Goal: Transaction & Acquisition: Purchase product/service

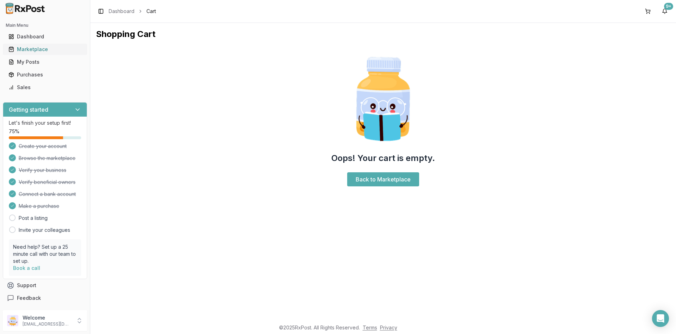
click at [29, 48] on div "Marketplace" at bounding box center [44, 49] width 73 height 7
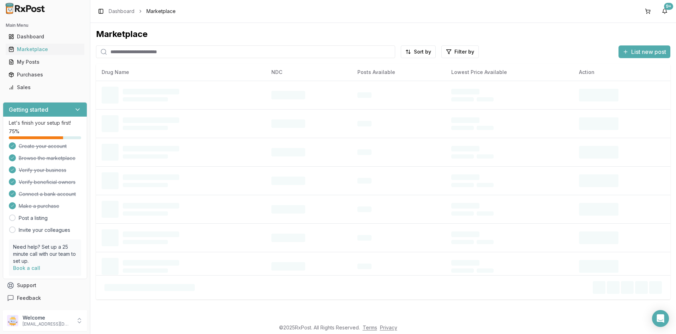
click at [126, 54] on input "search" at bounding box center [245, 52] width 299 height 13
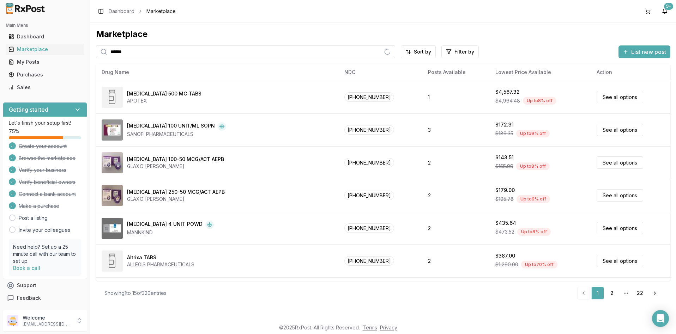
type input "*****"
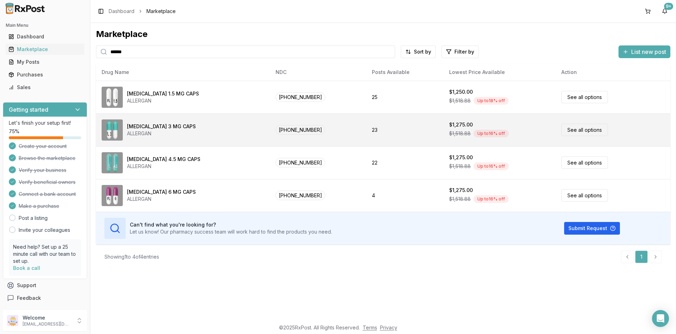
click at [569, 131] on link "See all options" at bounding box center [584, 130] width 47 height 12
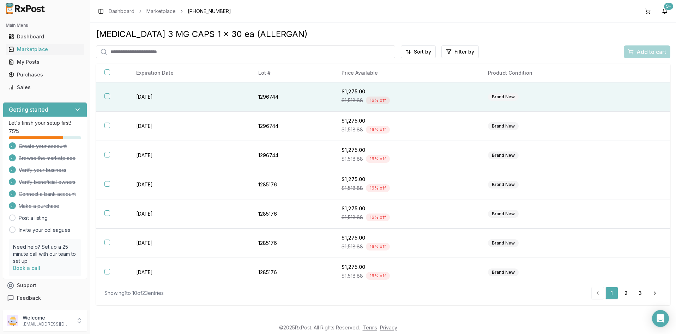
click at [107, 98] on button "button" at bounding box center [107, 96] width 6 height 6
click at [647, 52] on span "Add to cart" at bounding box center [651, 52] width 30 height 8
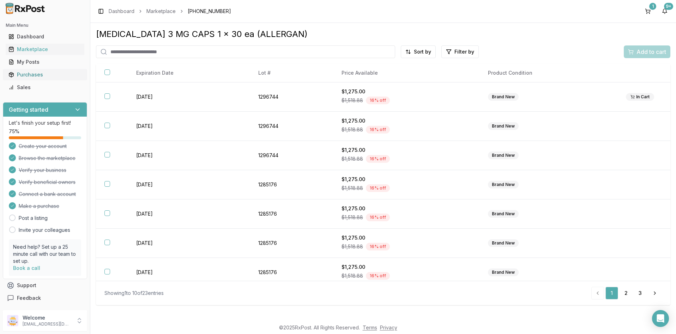
click at [35, 72] on div "Purchases" at bounding box center [44, 74] width 73 height 7
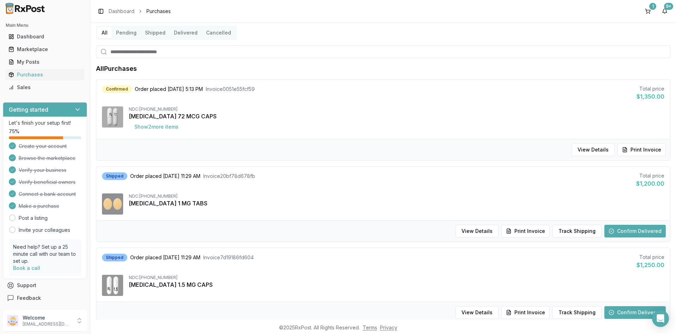
scroll to position [35, 0]
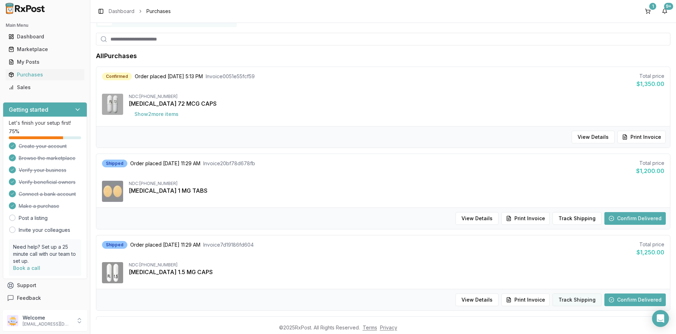
click at [569, 301] on button "Track Shipping" at bounding box center [576, 300] width 49 height 13
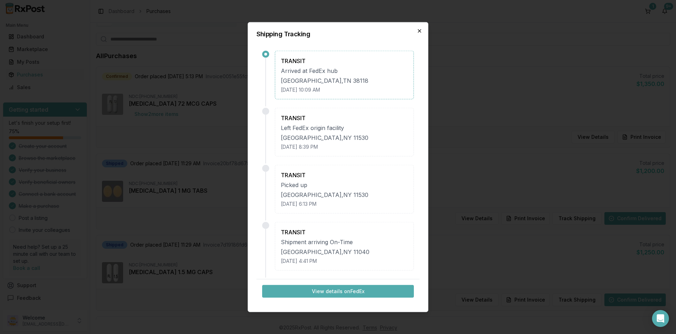
click at [420, 32] on icon "button" at bounding box center [420, 31] width 6 height 6
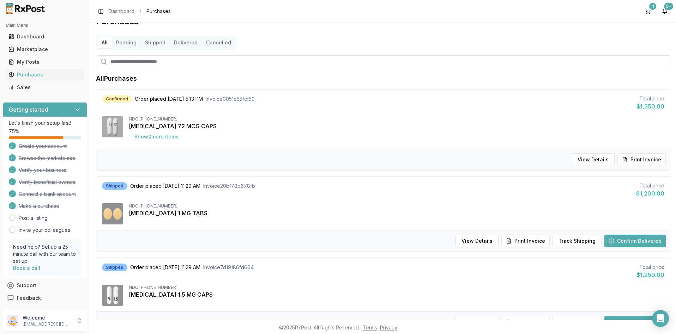
scroll to position [0, 0]
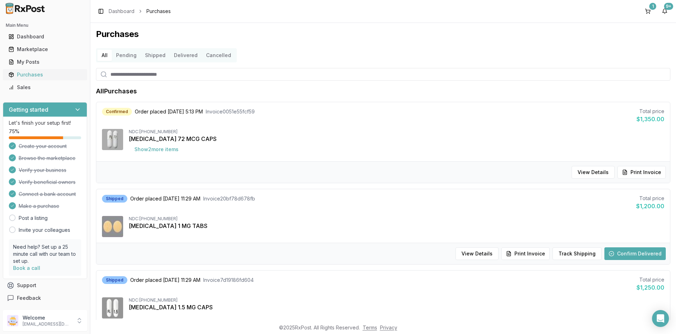
click at [30, 74] on div "Purchases" at bounding box center [44, 74] width 73 height 7
click at [116, 75] on input "search" at bounding box center [383, 74] width 574 height 13
type input "****"
